Goal: Information Seeking & Learning: Learn about a topic

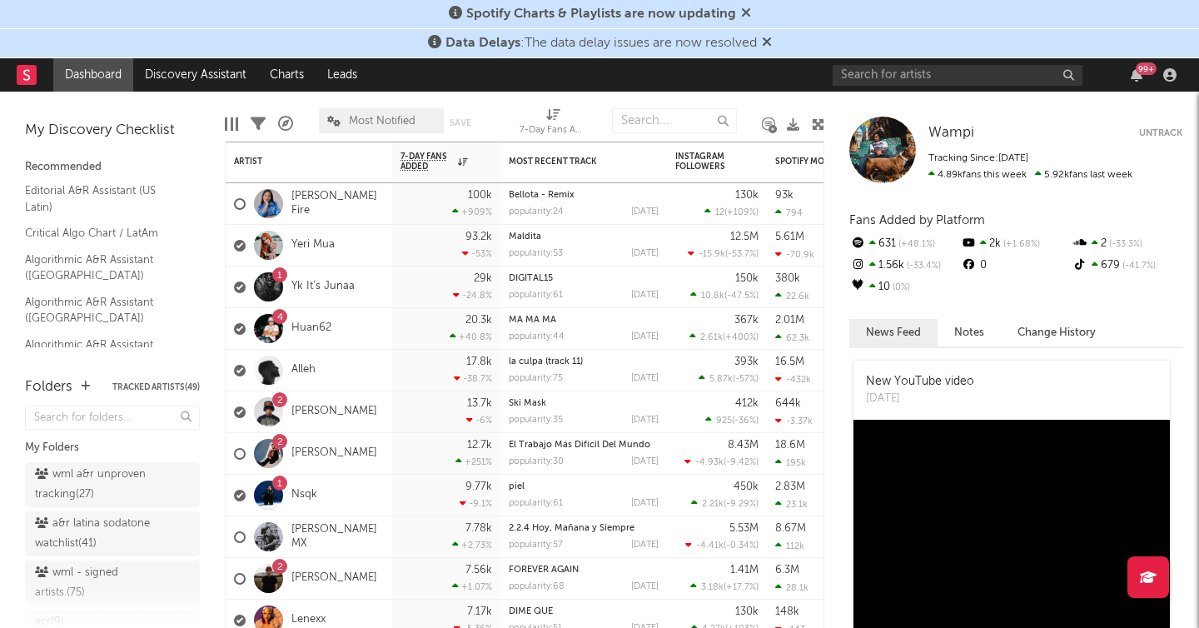
click at [768, 43] on icon at bounding box center [767, 41] width 10 height 13
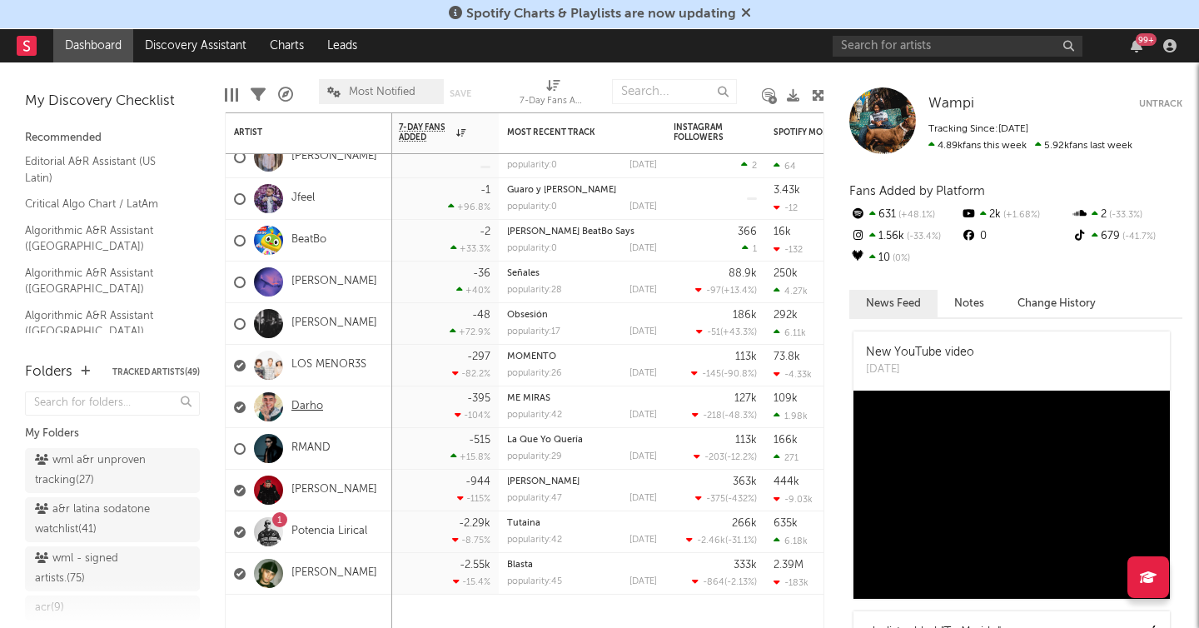
click at [309, 404] on link "Darho" at bounding box center [307, 407] width 32 height 14
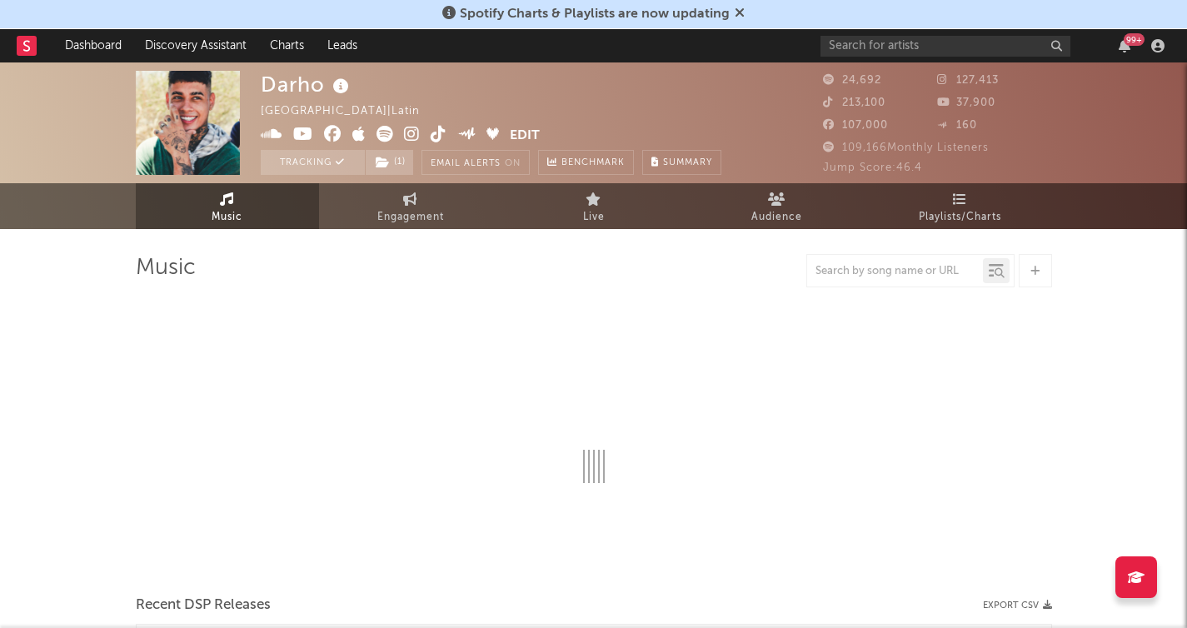
select select "6m"
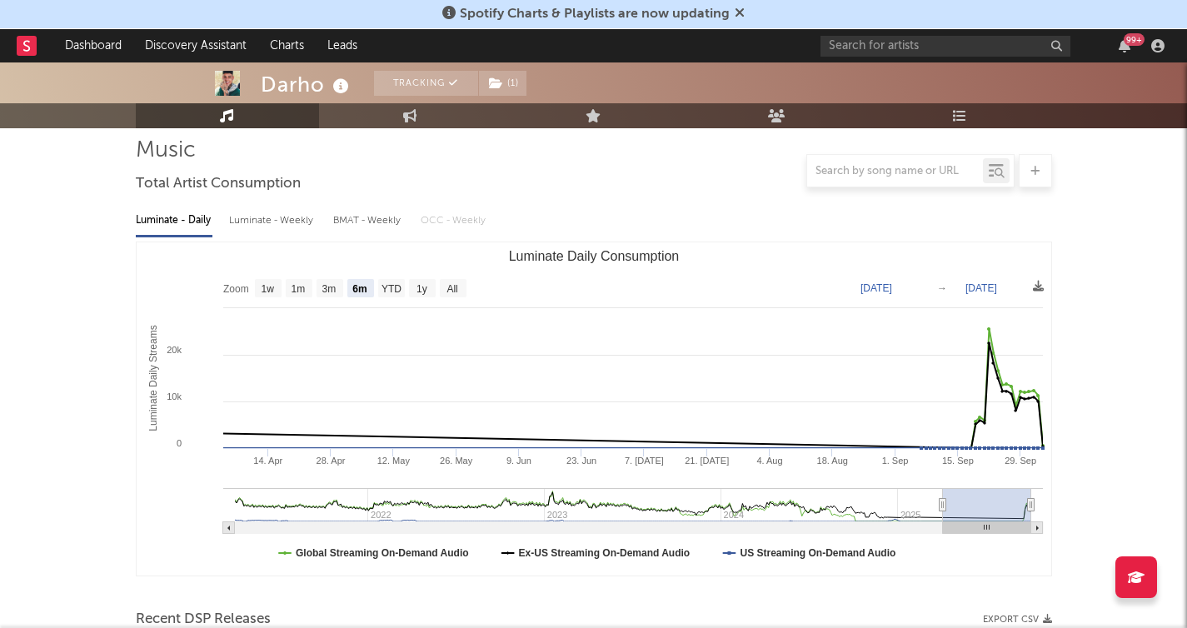
scroll to position [118, 0]
